Goal: Task Accomplishment & Management: Use online tool/utility

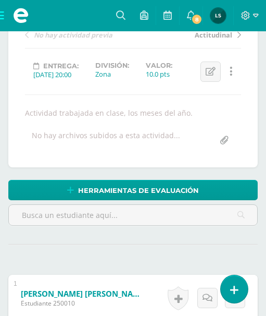
scroll to position [172, 0]
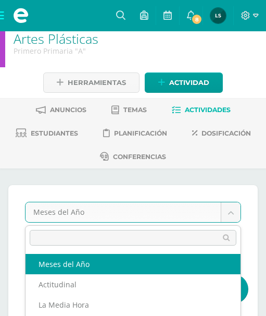
scroll to position [0, 0]
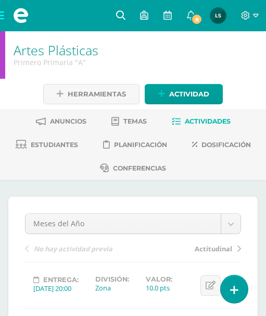
click at [118, 14] on icon at bounding box center [120, 14] width 9 height 9
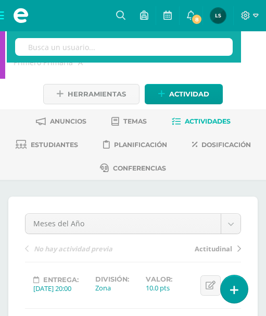
click at [123, 47] on input "text" at bounding box center [124, 47] width 218 height 18
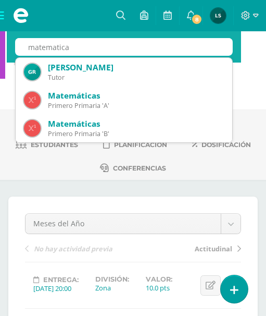
type input "matematica"
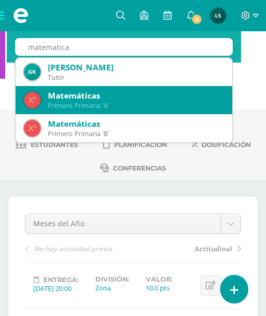
click at [81, 104] on div "Primero Primaria 'A'" at bounding box center [136, 105] width 176 height 9
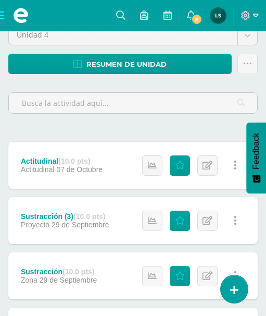
scroll to position [208, 0]
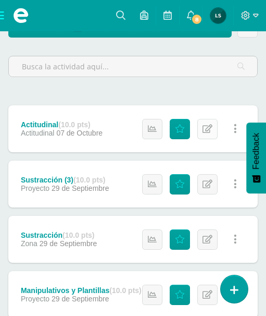
click at [209, 131] on icon at bounding box center [208, 129] width 10 height 9
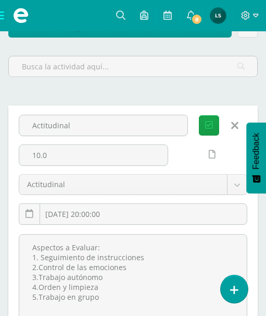
click at [236, 126] on icon at bounding box center [234, 125] width 7 height 11
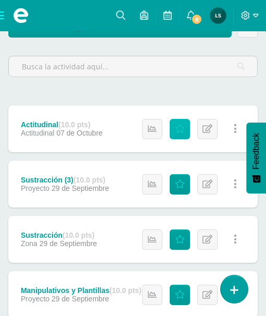
click at [181, 131] on icon at bounding box center [180, 129] width 10 height 9
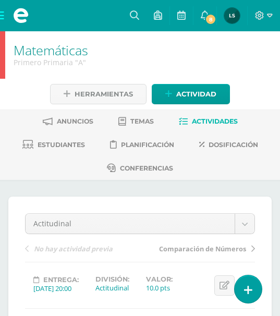
click at [226, 117] on span "Actividades" at bounding box center [215, 121] width 46 height 8
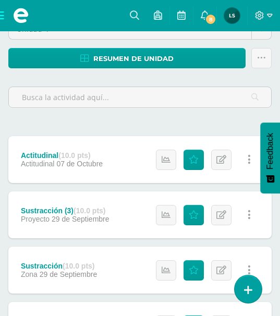
scroll to position [182, 0]
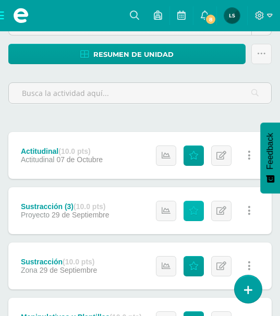
click at [194, 206] on icon at bounding box center [194, 210] width 10 height 9
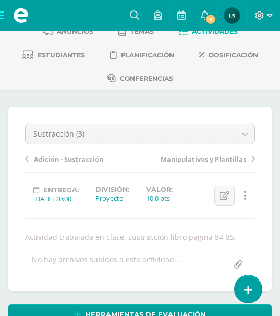
scroll to position [53, 0]
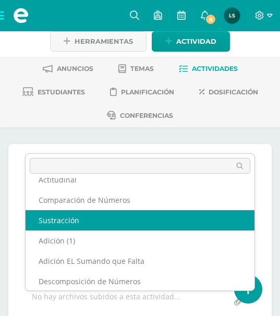
scroll to position [0, 0]
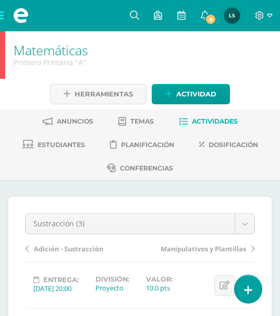
click at [197, 117] on span "Actividades" at bounding box center [215, 121] width 46 height 8
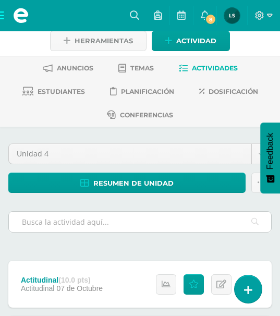
scroll to position [156, 0]
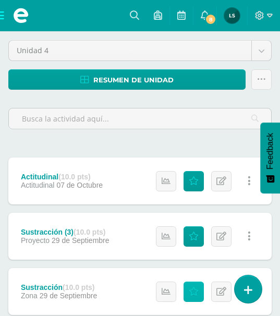
click at [193, 287] on icon at bounding box center [194, 291] width 10 height 9
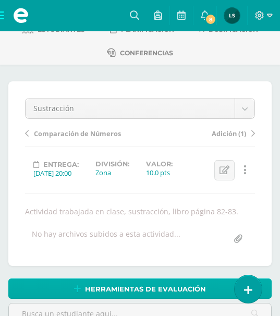
scroll to position [1, 0]
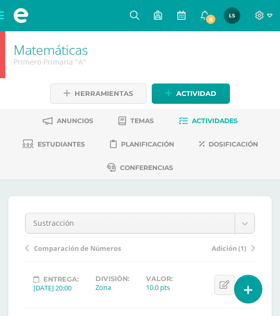
click at [223, 117] on span "Actividades" at bounding box center [215, 121] width 46 height 8
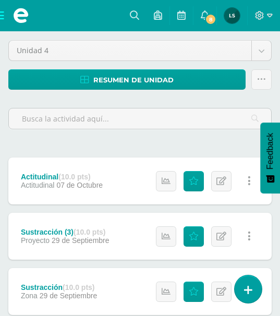
scroll to position [208, 0]
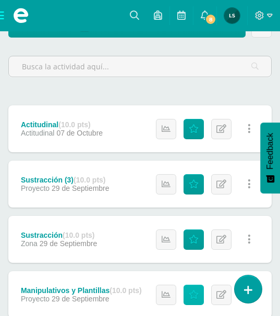
click at [192, 290] on icon at bounding box center [194, 294] width 10 height 9
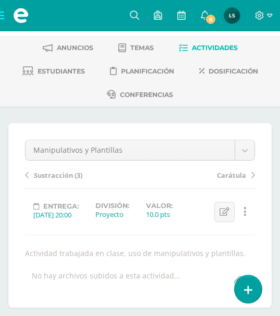
scroll to position [53, 0]
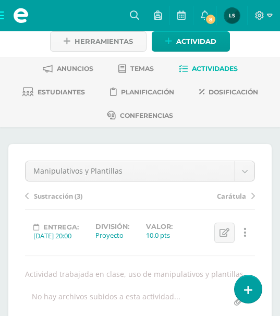
click at [208, 65] on span "Actividades" at bounding box center [215, 69] width 46 height 8
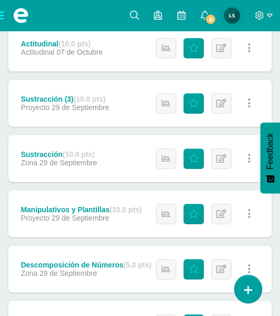
scroll to position [313, 0]
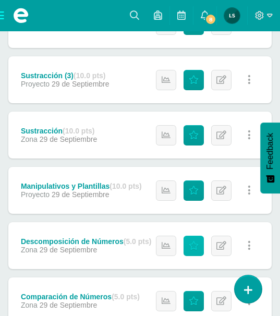
click at [196, 241] on icon at bounding box center [194, 245] width 10 height 9
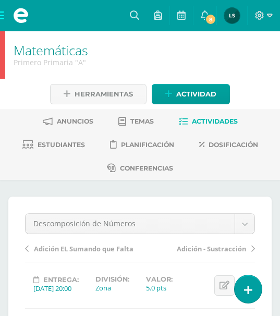
click at [214, 117] on span "Actividades" at bounding box center [215, 121] width 46 height 8
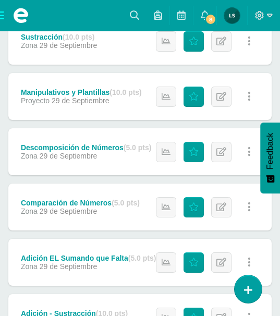
scroll to position [417, 0]
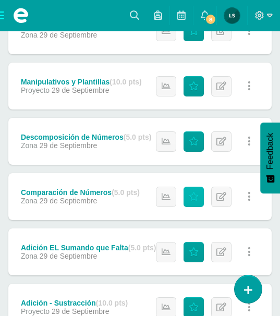
click at [195, 192] on icon at bounding box center [194, 196] width 10 height 9
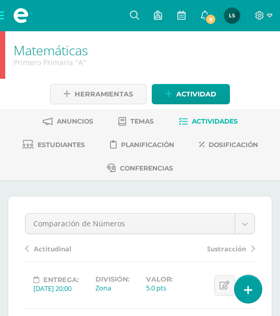
click at [223, 117] on span "Actividades" at bounding box center [215, 121] width 46 height 8
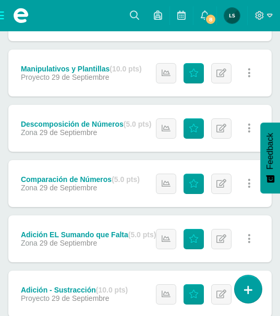
scroll to position [442, 0]
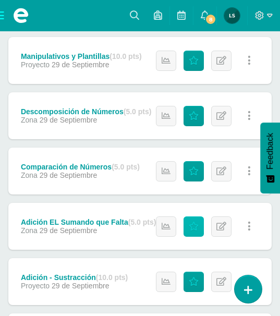
click at [194, 222] on icon at bounding box center [194, 226] width 10 height 9
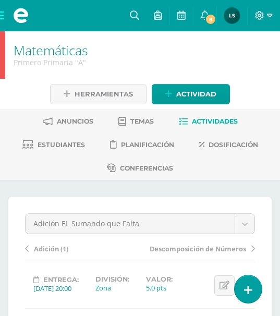
click at [230, 117] on span "Actividades" at bounding box center [215, 121] width 46 height 8
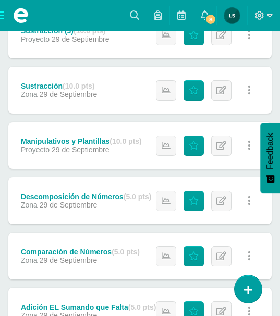
scroll to position [494, 0]
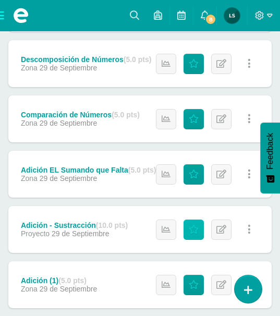
click at [189, 225] on icon at bounding box center [194, 229] width 10 height 9
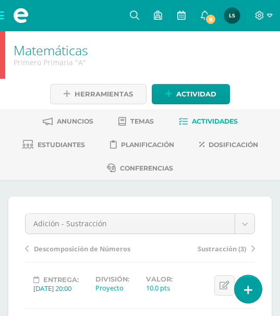
click at [221, 117] on span "Actividades" at bounding box center [215, 121] width 46 height 8
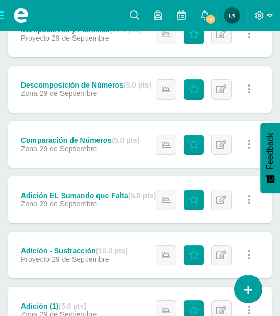
scroll to position [521, 0]
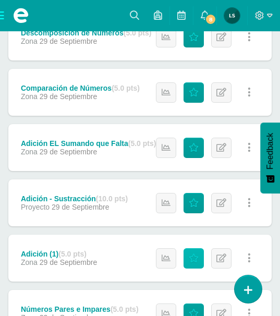
click at [193, 254] on icon at bounding box center [194, 258] width 10 height 9
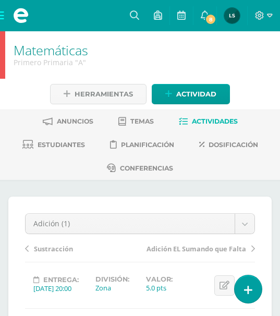
click at [220, 117] on span "Actividades" at bounding box center [215, 121] width 46 height 8
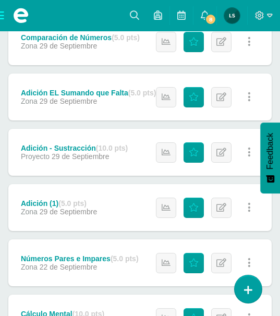
scroll to position [573, 0]
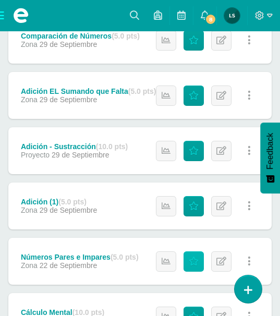
click at [189, 257] on icon at bounding box center [194, 261] width 10 height 9
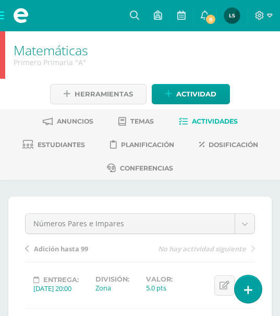
click at [210, 117] on span "Actividades" at bounding box center [215, 121] width 46 height 8
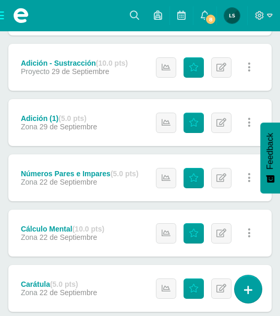
scroll to position [677, 0]
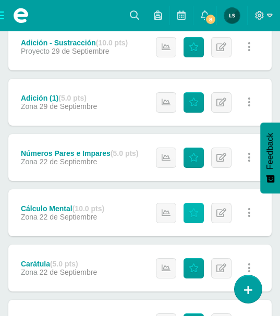
click at [191, 208] on icon at bounding box center [194, 212] width 10 height 9
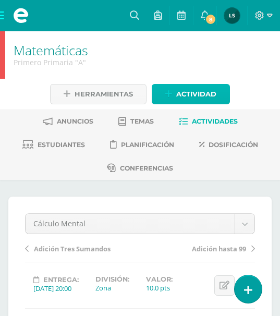
click at [216, 84] on span "Actividad" at bounding box center [196, 93] width 40 height 19
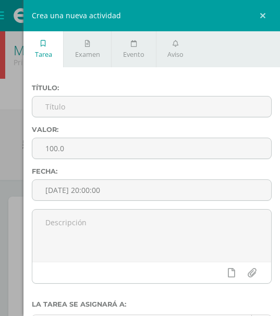
click at [4, 132] on div "Crea una nueva actividad Tarea Examen Evento Aviso Título: Valor: 100.0 Fecha: …" at bounding box center [140, 158] width 280 height 316
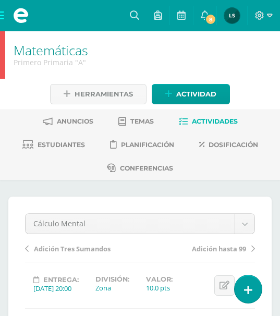
click at [222, 117] on span "Actividades" at bounding box center [215, 121] width 46 height 8
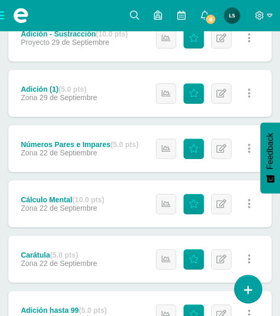
scroll to position [729, 0]
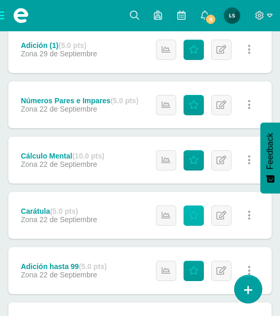
click at [197, 211] on icon at bounding box center [194, 215] width 10 height 9
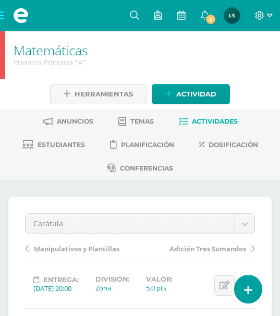
click at [224, 117] on span "Actividades" at bounding box center [215, 121] width 46 height 8
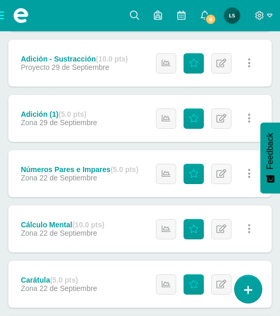
scroll to position [729, 0]
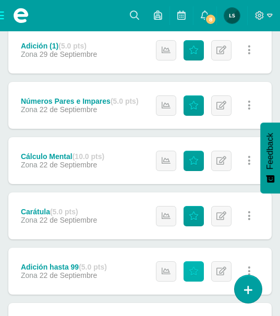
click at [194, 267] on icon at bounding box center [194, 271] width 10 height 9
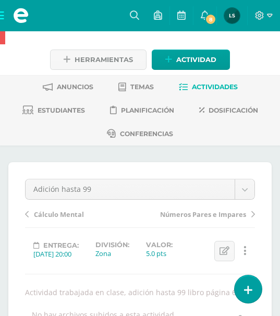
scroll to position [17, 0]
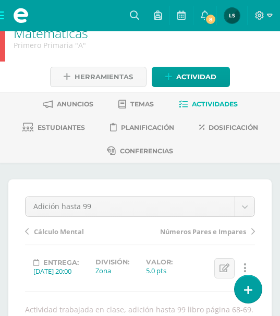
click at [227, 100] on span "Actividades" at bounding box center [215, 104] width 46 height 8
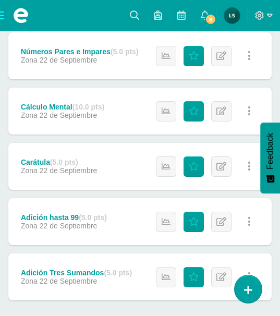
scroll to position [797, 0]
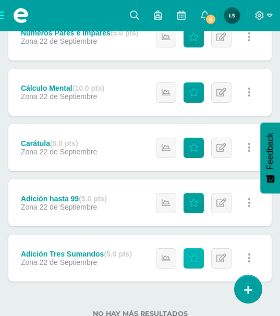
click at [194, 254] on icon at bounding box center [194, 258] width 10 height 9
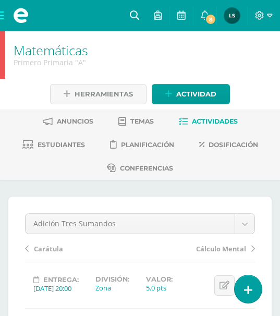
click at [133, 11] on icon at bounding box center [134, 14] width 9 height 9
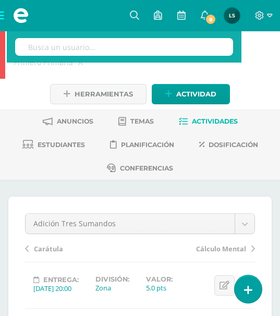
click at [127, 47] on input "text" at bounding box center [124, 47] width 218 height 18
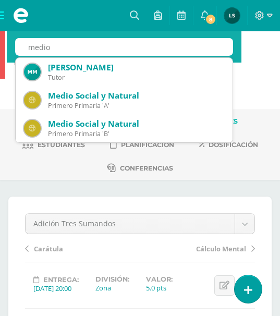
type input "medio"
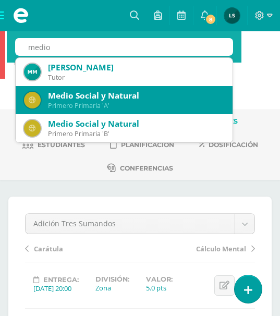
click at [98, 93] on div "Medio Social y Natural" at bounding box center [136, 95] width 176 height 11
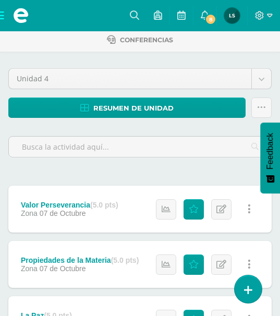
scroll to position [156, 0]
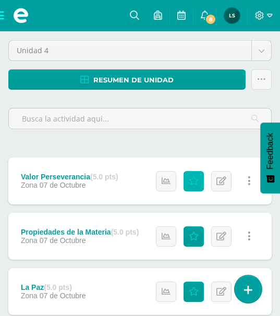
click at [193, 177] on icon at bounding box center [194, 181] width 10 height 9
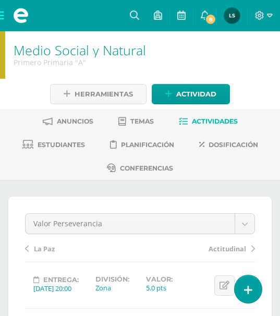
click at [210, 117] on span "Actividades" at bounding box center [215, 121] width 46 height 8
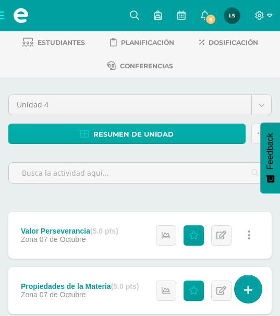
scroll to position [104, 0]
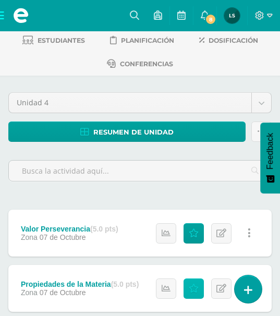
click at [195, 284] on icon at bounding box center [194, 288] width 10 height 9
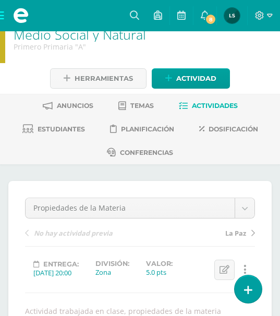
scroll to position [1, 0]
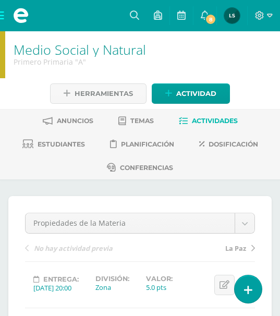
click at [210, 117] on span "Actividades" at bounding box center [215, 121] width 46 height 8
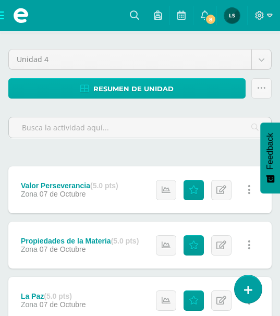
scroll to position [234, 0]
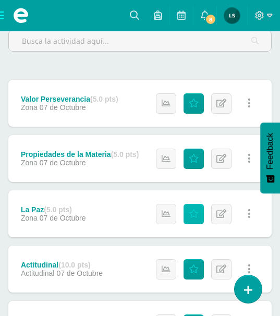
click at [195, 209] on icon at bounding box center [194, 213] width 10 height 9
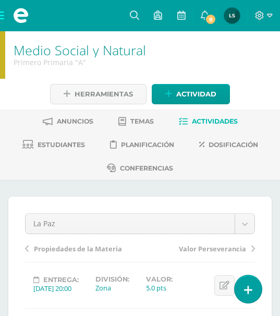
click at [217, 117] on span "Actividades" at bounding box center [215, 121] width 46 height 8
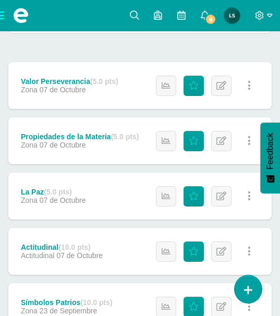
scroll to position [260, 0]
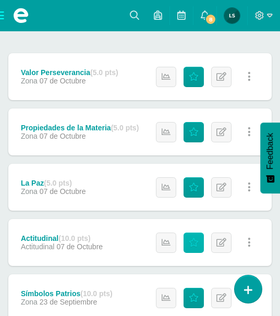
click at [191, 238] on icon at bounding box center [194, 242] width 10 height 9
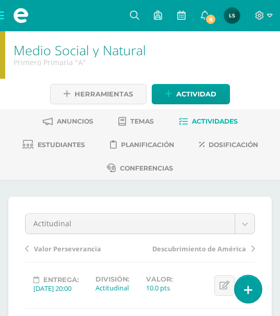
click at [215, 117] on span "Actividades" at bounding box center [215, 121] width 46 height 8
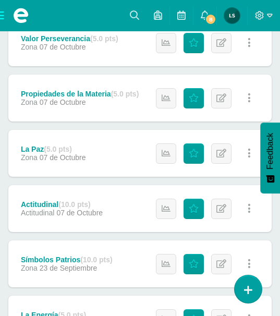
scroll to position [313, 0]
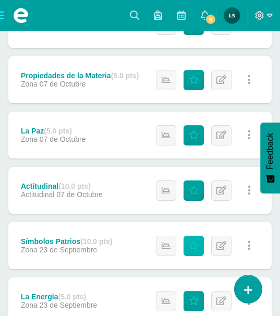
click at [193, 241] on icon at bounding box center [194, 245] width 10 height 9
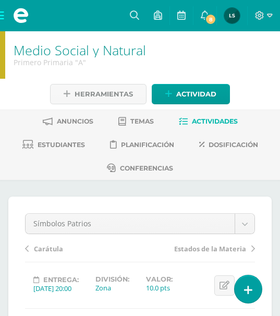
click at [216, 117] on span "Actividades" at bounding box center [215, 121] width 46 height 8
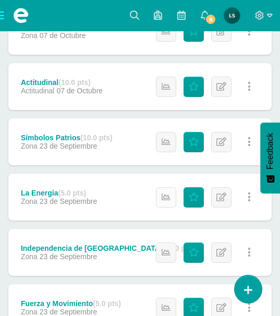
scroll to position [417, 0]
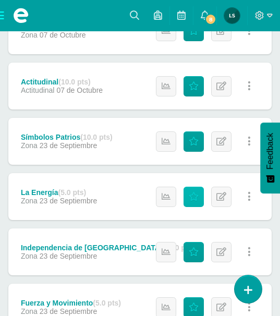
click at [193, 192] on icon at bounding box center [194, 196] width 10 height 9
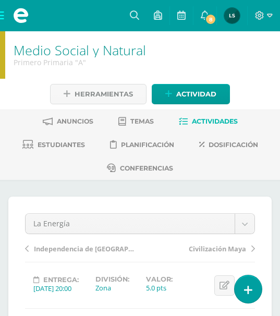
click at [215, 117] on span "Actividades" at bounding box center [215, 121] width 46 height 8
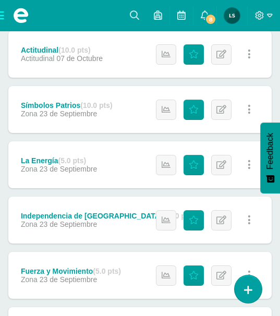
scroll to position [469, 0]
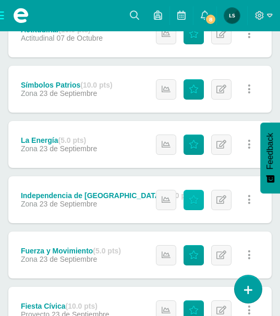
click at [192, 195] on icon at bounding box center [194, 199] width 10 height 9
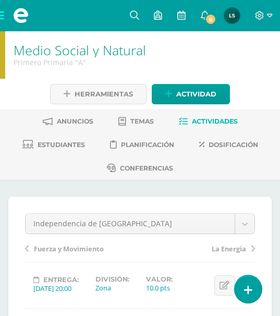
click at [225, 117] on span "Actividades" at bounding box center [215, 121] width 46 height 8
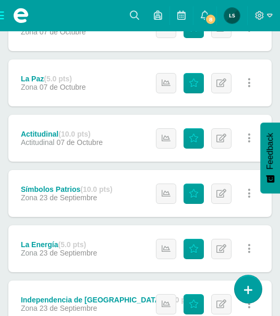
scroll to position [469, 0]
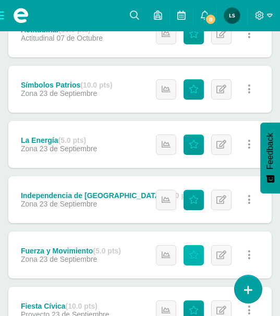
click at [192, 251] on icon at bounding box center [194, 255] width 10 height 9
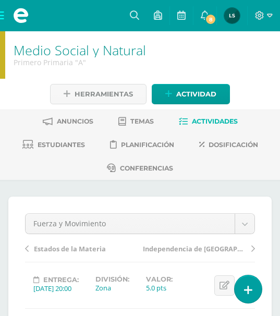
click at [219, 117] on span "Actividades" at bounding box center [215, 121] width 46 height 8
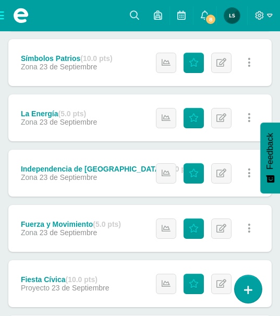
scroll to position [521, 0]
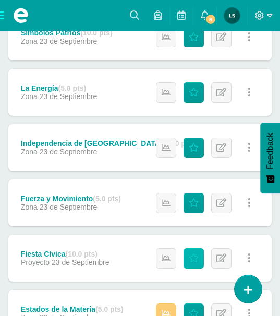
click at [194, 254] on icon at bounding box center [194, 258] width 10 height 9
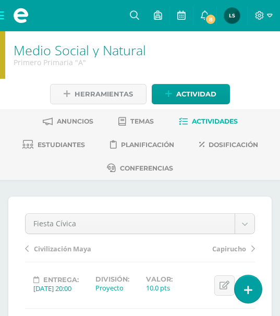
click at [213, 117] on span "Actividades" at bounding box center [215, 121] width 46 height 8
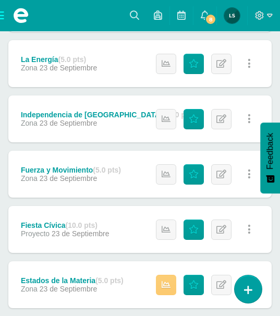
scroll to position [573, 0]
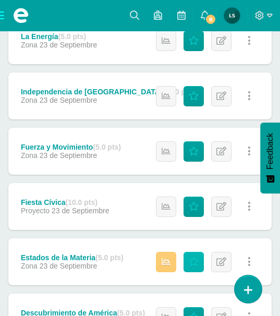
click at [193, 257] on icon at bounding box center [194, 261] width 10 height 9
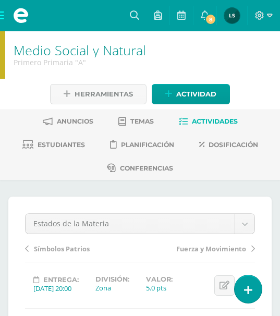
click at [219, 117] on span "Actividades" at bounding box center [215, 121] width 46 height 8
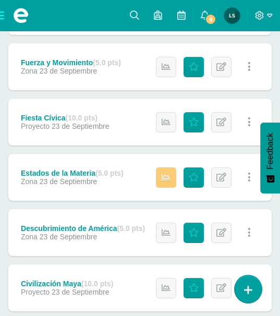
scroll to position [677, 0]
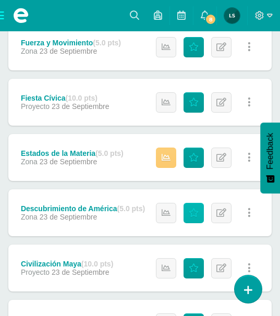
click at [195, 208] on icon at bounding box center [194, 212] width 10 height 9
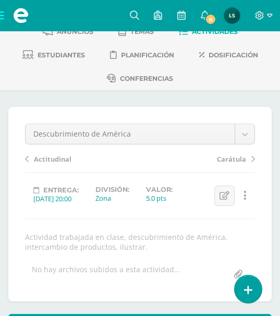
scroll to position [27, 0]
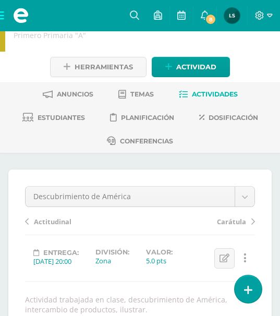
click at [219, 90] on span "Actividades" at bounding box center [215, 94] width 46 height 8
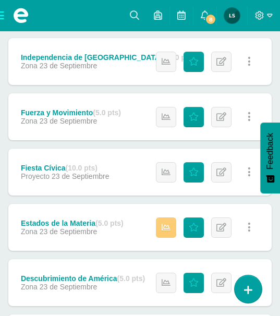
scroll to position [625, 0]
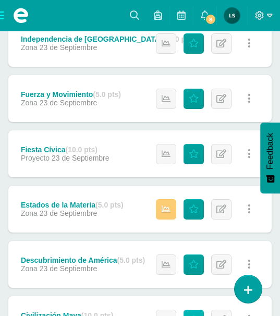
click at [194, 315] on icon at bounding box center [194, 319] width 10 height 9
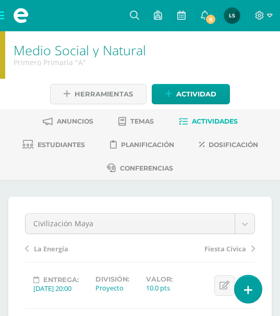
click at [212, 117] on span "Actividades" at bounding box center [215, 121] width 46 height 8
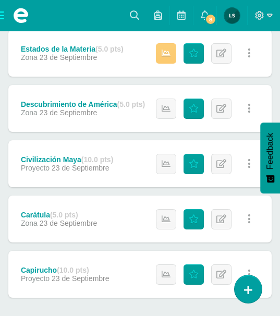
scroll to position [797, 0]
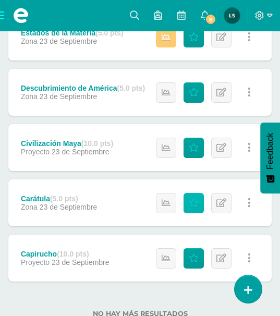
click at [194, 198] on icon at bounding box center [194, 202] width 10 height 9
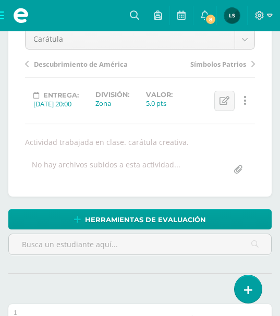
scroll to position [105, 0]
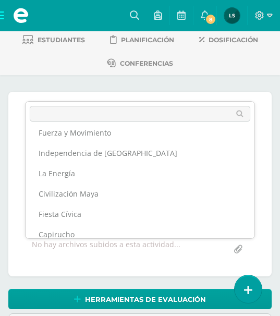
scroll to position [180, 0]
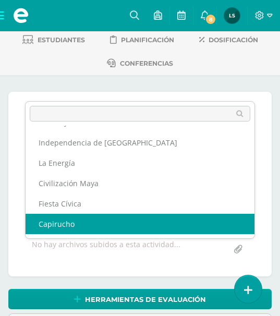
select select "/dashboard/teacher/grade-activity/109886/"
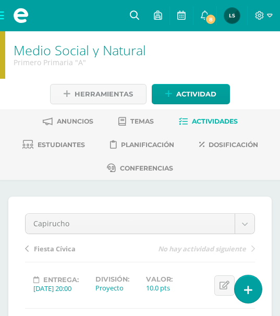
click at [135, 14] on icon at bounding box center [134, 14] width 9 height 9
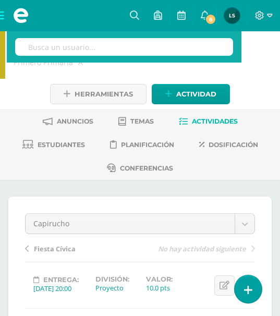
click at [139, 44] on input "text" at bounding box center [124, 47] width 218 height 18
type input "lec"
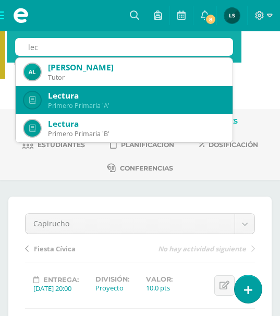
click at [66, 93] on div "Lectura" at bounding box center [136, 95] width 176 height 11
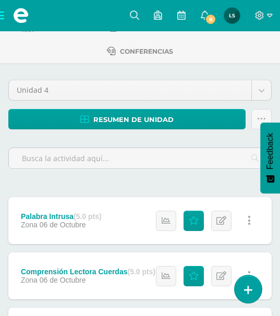
scroll to position [156, 0]
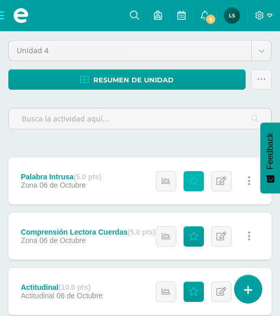
click at [194, 177] on icon at bounding box center [194, 181] width 10 height 9
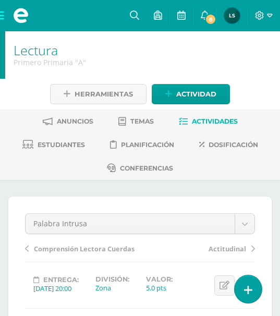
click at [218, 117] on span "Actividades" at bounding box center [215, 121] width 46 height 8
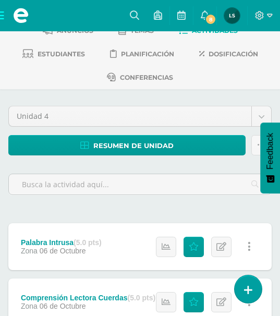
scroll to position [208, 0]
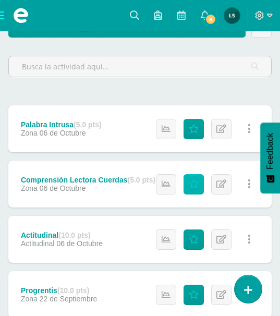
click at [194, 180] on icon at bounding box center [194, 184] width 10 height 9
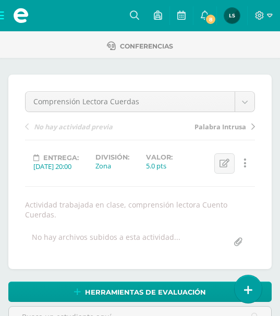
scroll to position [121, 0]
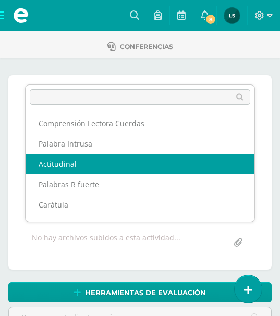
select select "/dashboard/teacher/grade-activity/110620/"
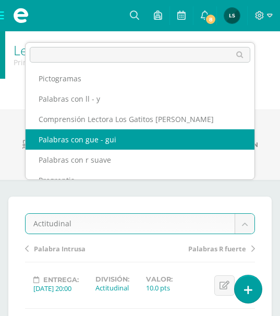
scroll to position [156, 0]
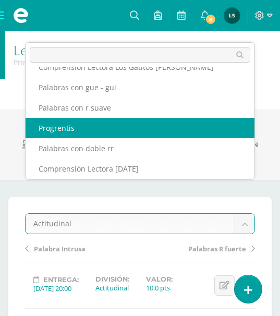
select select "/dashboard/teacher/grade-activity/109675/"
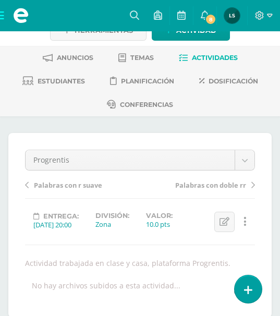
scroll to position [53, 0]
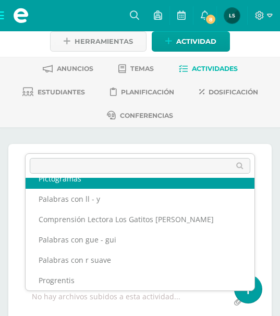
scroll to position [106, 0]
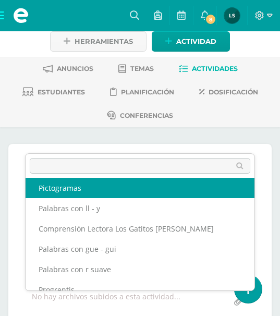
select select "/dashboard/teacher/grade-activity/109662/"
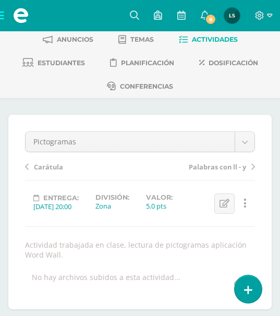
scroll to position [79, 0]
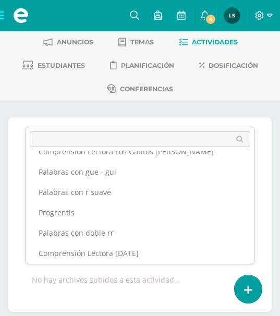
scroll to position [201, 0]
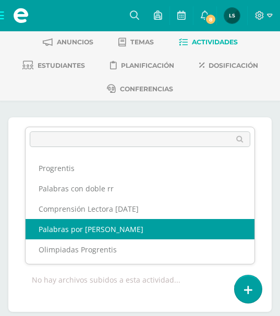
select select "/dashboard/teacher/grade-activity/109679/"
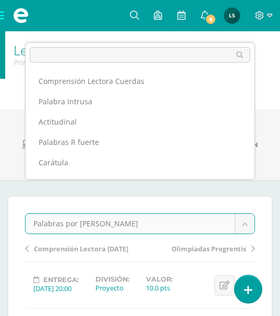
scroll to position [176, 0]
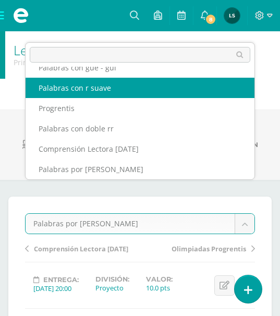
select select "/dashboard/teacher/grade-activity/109668/"
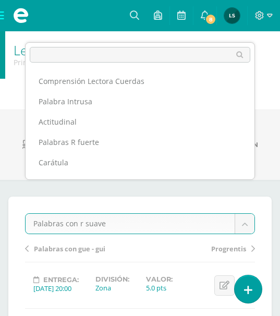
scroll to position [95, 0]
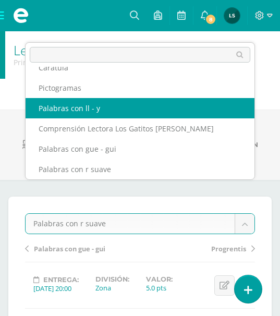
select select "/dashboard/teacher/grade-activity/109671/"
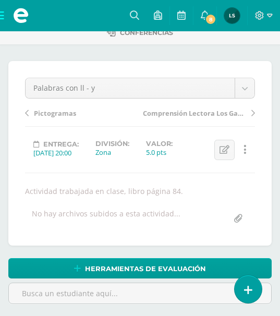
scroll to position [121, 0]
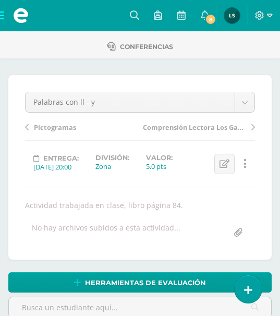
click at [254, 123] on icon at bounding box center [253, 126] width 4 height 7
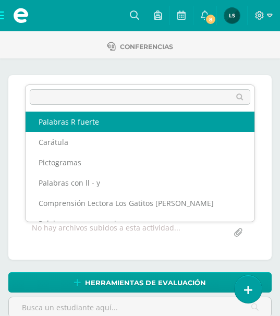
scroll to position [77, 0]
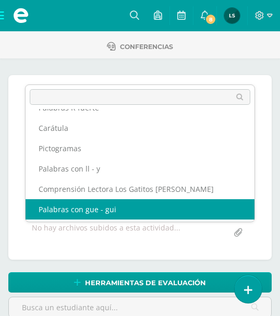
select select "/dashboard/teacher/grade-activity/109666/"
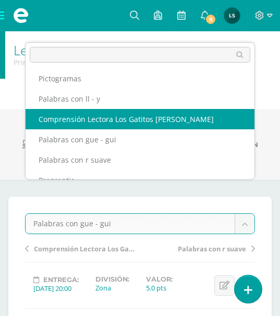
scroll to position [156, 0]
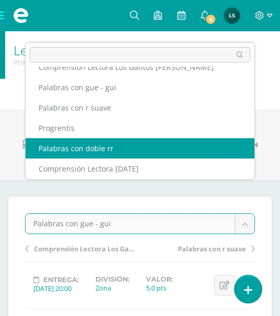
drag, startPoint x: 109, startPoint y: 147, endPoint x: 116, endPoint y: 150, distance: 7.0
select select "/dashboard/teacher/grade-activity/109676/"
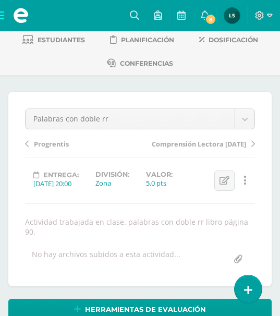
scroll to position [53, 0]
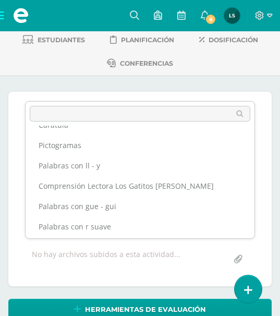
scroll to position [44, 0]
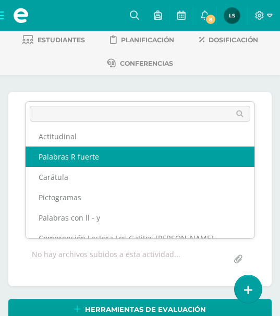
drag, startPoint x: 93, startPoint y: 157, endPoint x: 102, endPoint y: 161, distance: 10.3
select select "/dashboard/teacher/grade-activity/109669/"
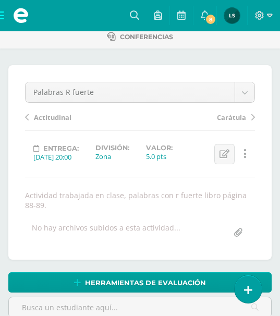
scroll to position [27, 0]
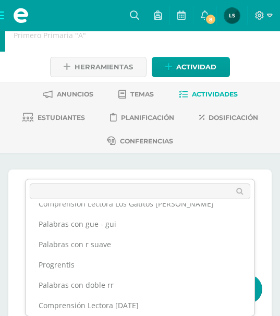
scroll to position [201, 0]
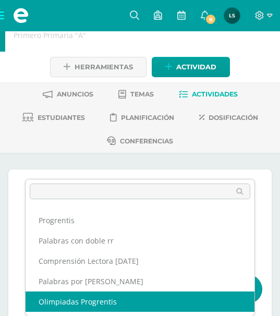
select select "/dashboard/teacher/grade-activity/109677/"
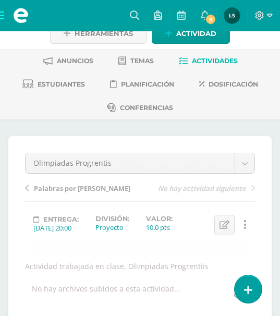
scroll to position [53, 0]
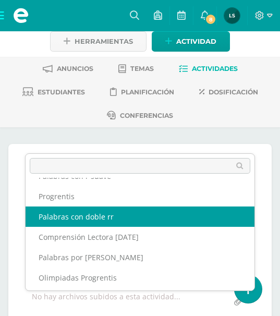
scroll to position [201, 0]
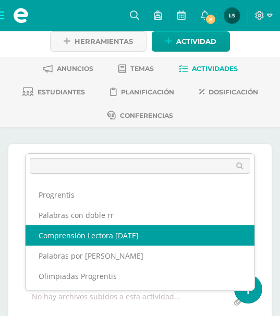
select select "/dashboard/teacher/grade-activity/109678/"
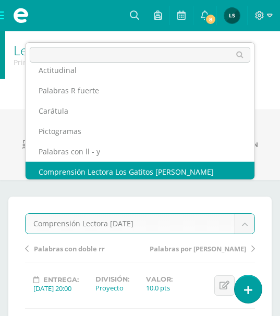
scroll to position [54, 0]
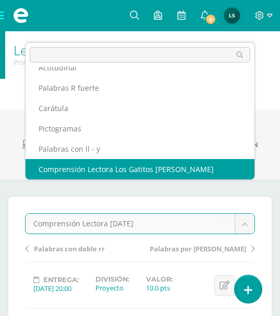
select select "/dashboard/teacher/grade-activity/109665/"
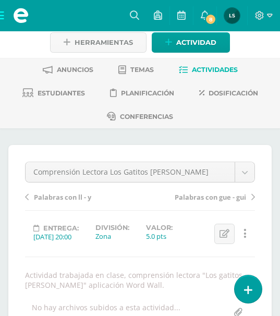
scroll to position [27, 0]
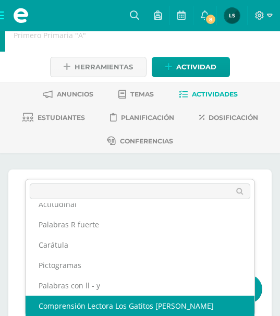
scroll to position [45, 0]
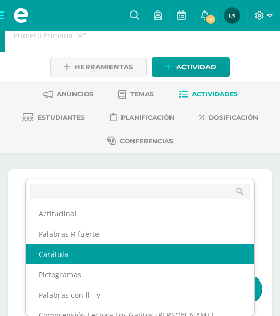
select select "/dashboard/teacher/grade-activity/109660/"
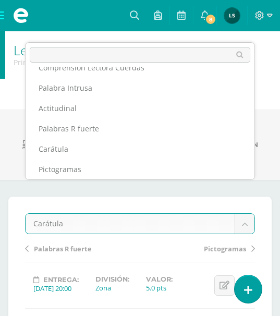
scroll to position [34, 0]
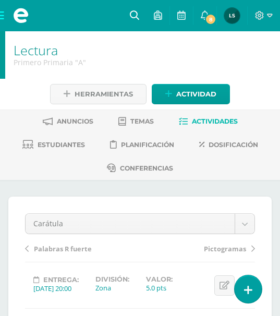
click at [130, 13] on icon at bounding box center [134, 14] width 9 height 9
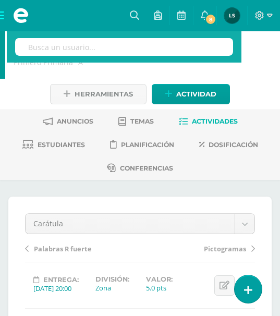
click at [135, 50] on input "text" at bounding box center [124, 47] width 218 height 18
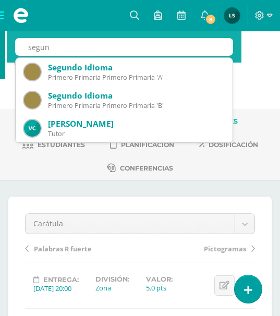
type input "segund"
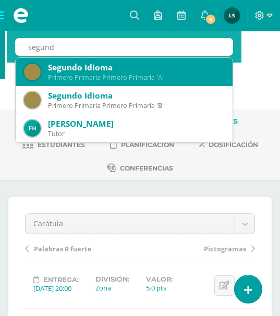
click at [89, 67] on div "Segundo Idioma" at bounding box center [136, 67] width 176 height 11
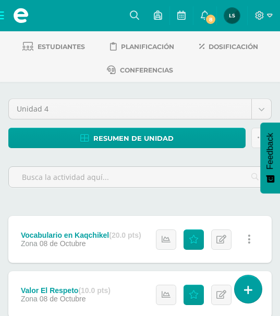
scroll to position [104, 0]
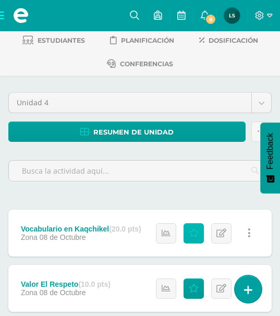
click at [194, 229] on icon at bounding box center [194, 233] width 10 height 9
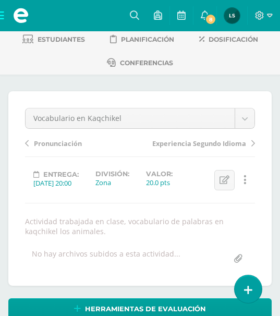
scroll to position [67, 0]
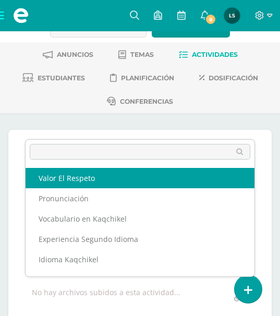
select select "/dashboard/teacher/grade-activity/110775/"
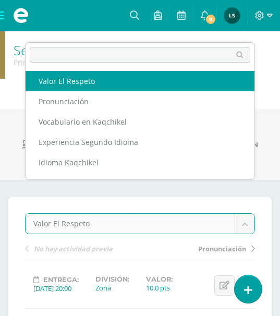
scroll to position [14, 0]
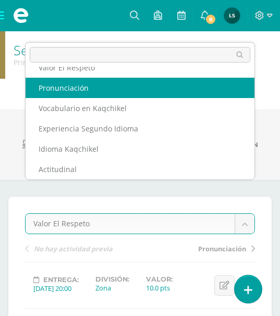
select select "/dashboard/teacher/grade-activity/110776/"
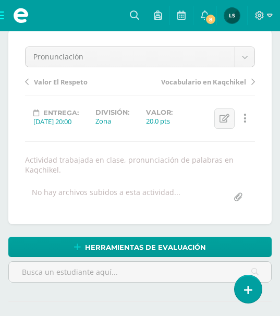
scroll to position [115, 0]
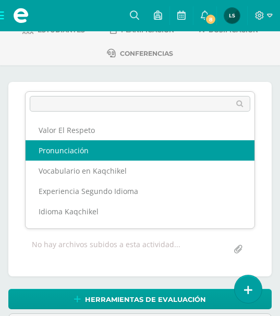
scroll to position [18, 0]
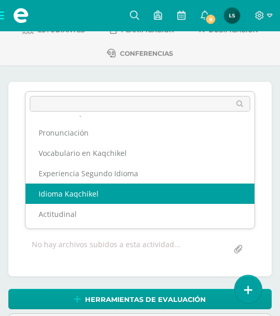
select select "/dashboard/teacher/grade-activity/110777/"
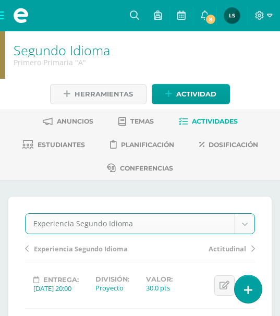
select select "/dashboard/teacher/grade-activity/110779/"
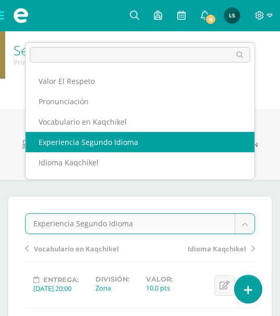
scroll to position [18, 0]
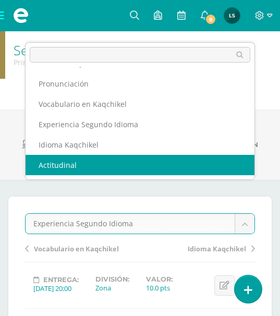
select select "/dashboard/teacher/grade-activity/110680/"
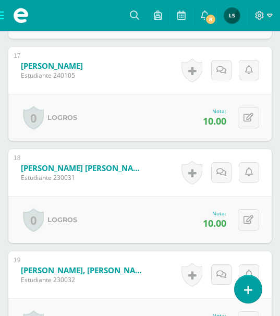
scroll to position [2091, 0]
